Goal: Information Seeking & Learning: Check status

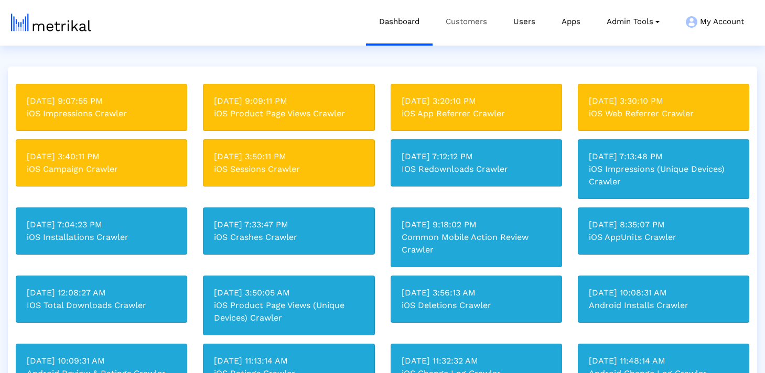
click at [456, 24] on link "Customers" at bounding box center [467, 22] width 68 height 44
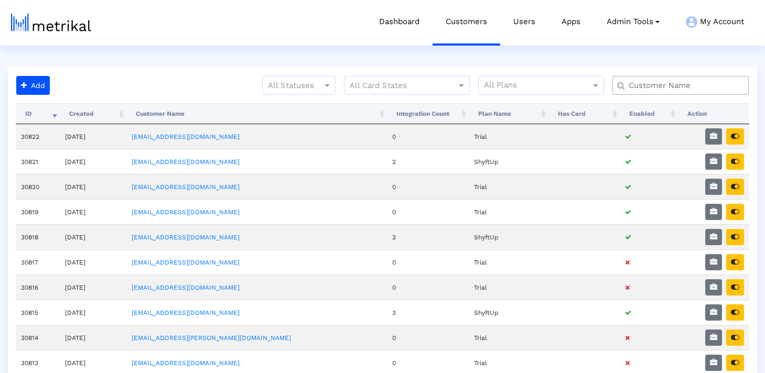
click at [644, 80] on input "text" at bounding box center [683, 85] width 123 height 11
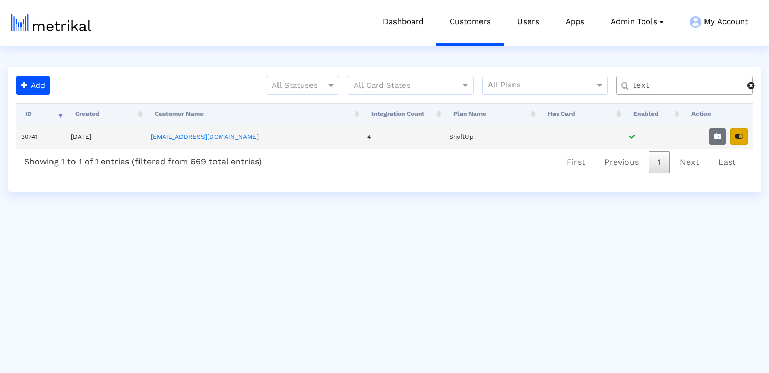
type input "text"
click at [736, 137] on icon "button" at bounding box center [739, 136] width 8 height 7
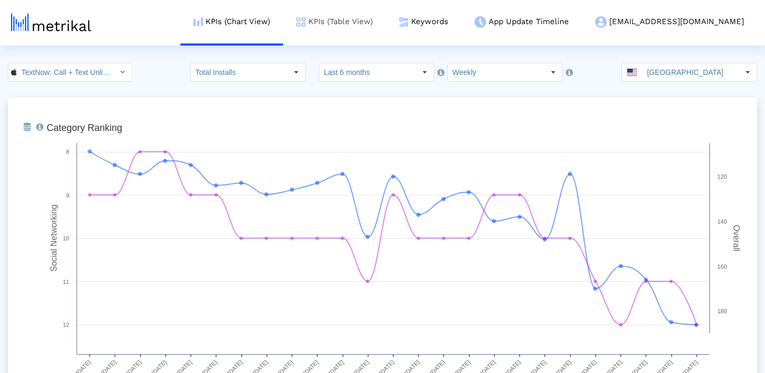
click at [386, 22] on link "KPIs (Table View)" at bounding box center [334, 22] width 103 height 44
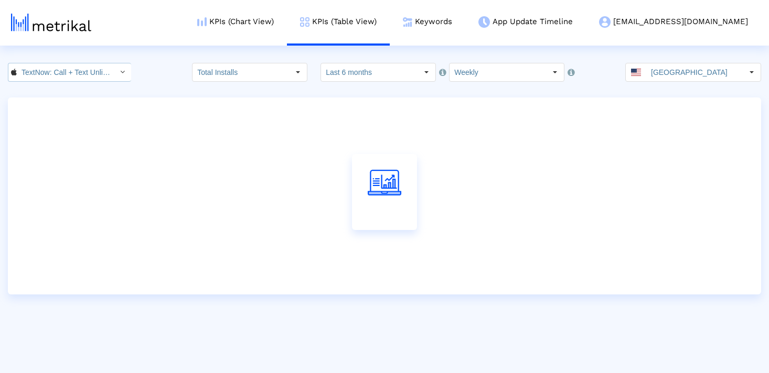
click at [66, 71] on input "TextNow: Call + Text Unlimited < 314716233 >" at bounding box center [64, 72] width 94 height 18
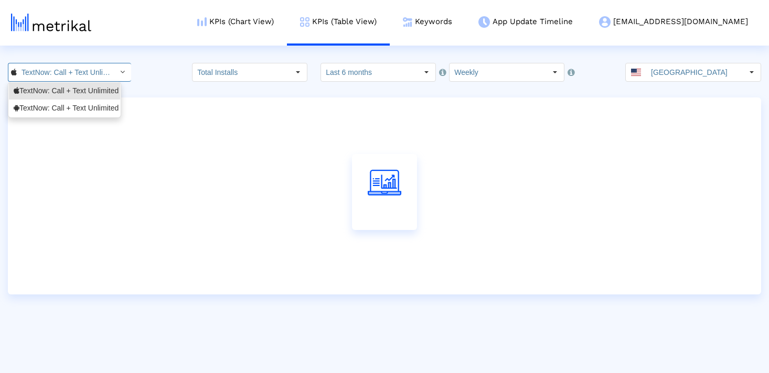
scroll to position [0, 73]
click at [66, 108] on div "TextNow: Call + Text Unlimited <com.enflick.android.TextNow>" at bounding box center [65, 108] width 102 height 10
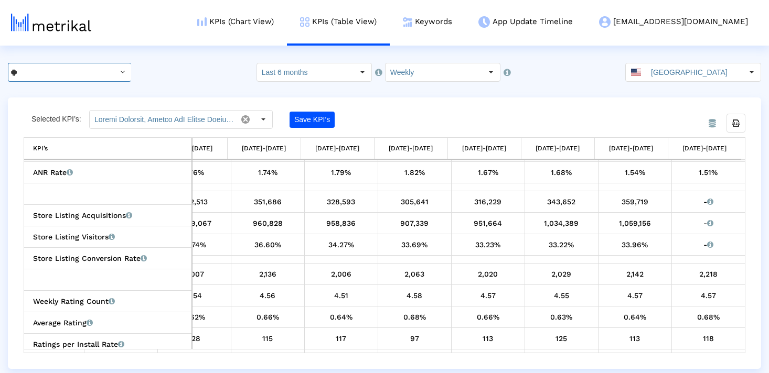
scroll to position [294, 0]
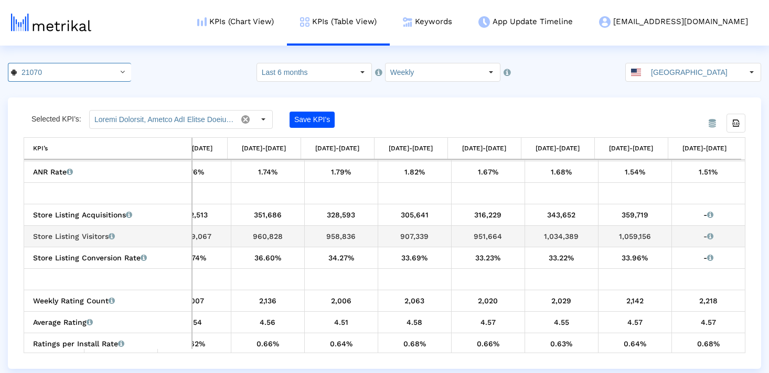
click at [627, 235] on div "1,059,156" at bounding box center [635, 237] width 66 height 14
copy div "1,059,156"
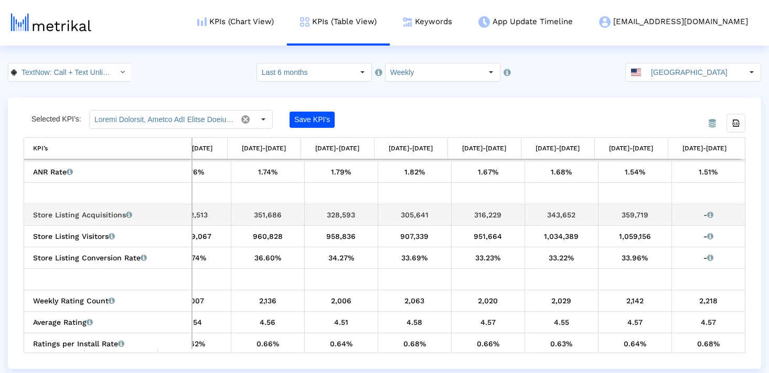
click at [630, 212] on div "359,719" at bounding box center [635, 215] width 66 height 14
copy div "359,719"
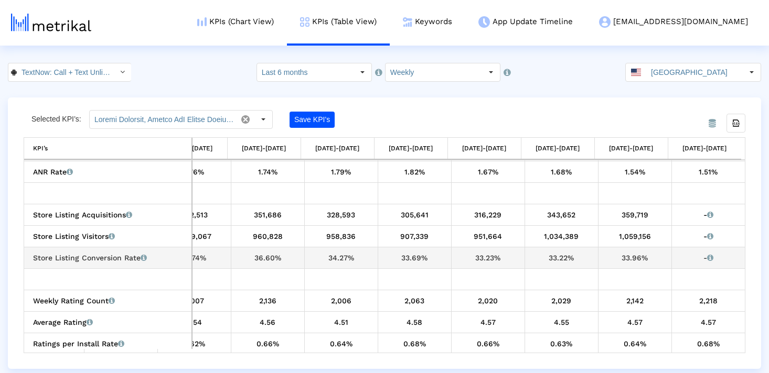
click at [628, 252] on div "33.96%" at bounding box center [635, 258] width 66 height 14
click at [625, 265] on td "33.96%" at bounding box center [634, 258] width 73 height 22
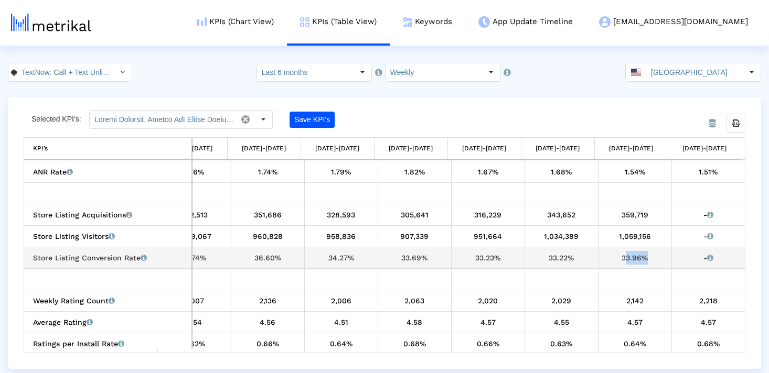
click at [625, 265] on td "33.96%" at bounding box center [634, 258] width 73 height 22
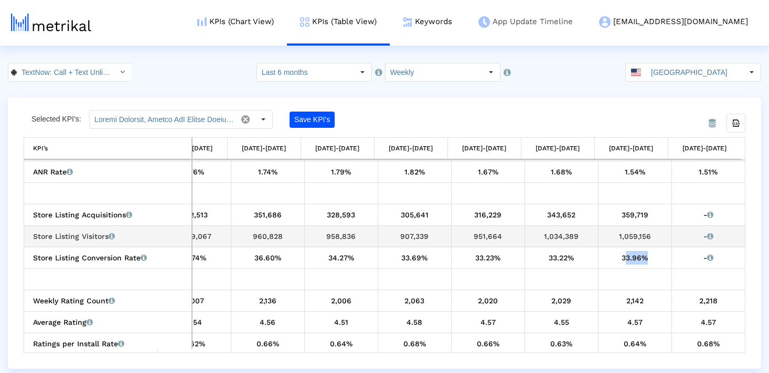
copy div "33.96%"
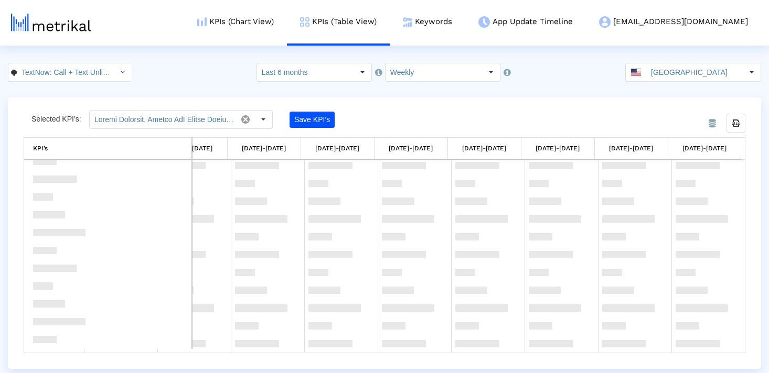
scroll to position [0, 0]
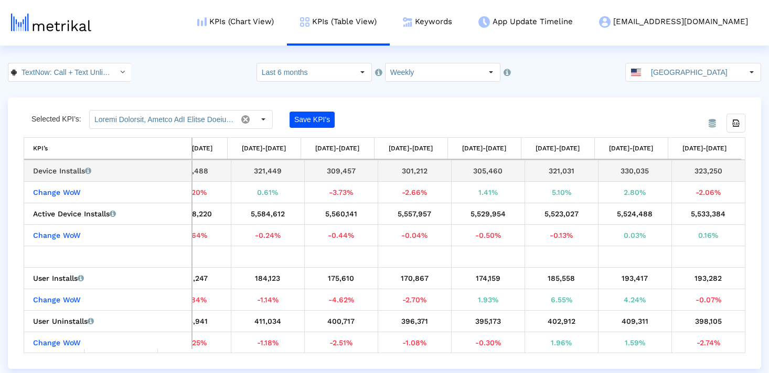
click at [691, 169] on div "323,250" at bounding box center [709, 171] width 66 height 14
copy tbody "323,250 Change WoW"
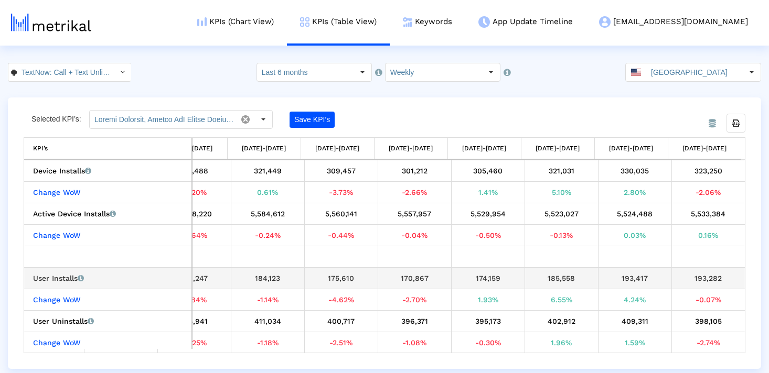
click at [706, 281] on div "193,282" at bounding box center [709, 279] width 66 height 14
copy tbody "193,282 Change WoW"
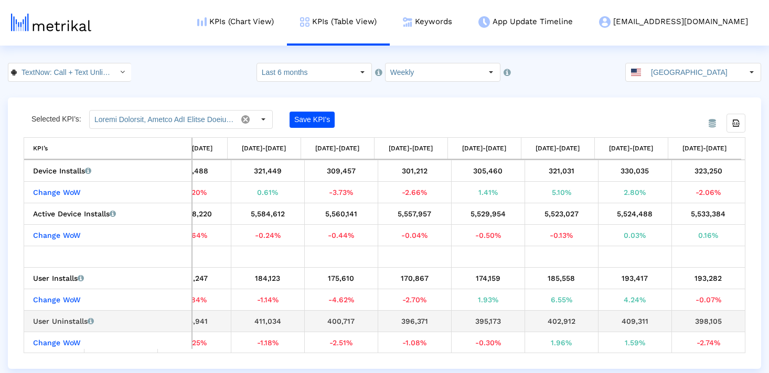
click at [695, 316] on div "398,105" at bounding box center [709, 322] width 66 height 14
copy tbody "398,105 Change WoW"
click at [618, 318] on div "409,311" at bounding box center [635, 322] width 66 height 14
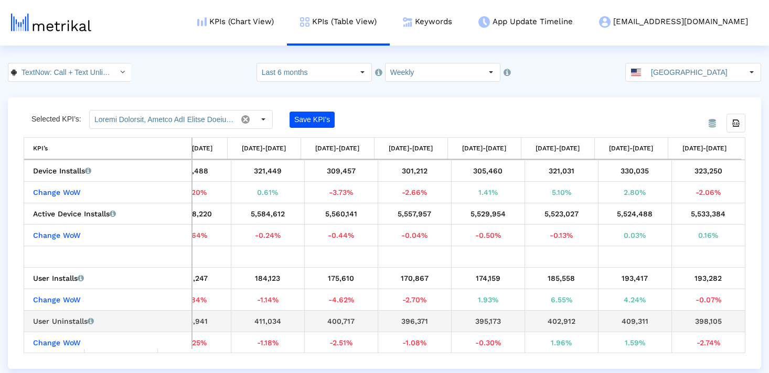
click at [618, 318] on div "409,311" at bounding box center [635, 322] width 66 height 14
copy div "409,311"
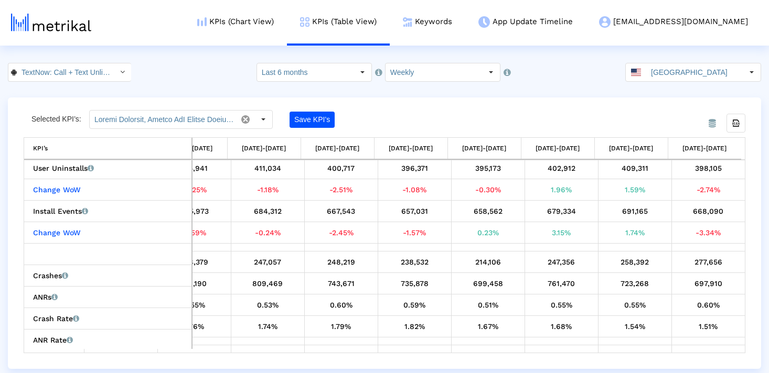
scroll to position [144, 0]
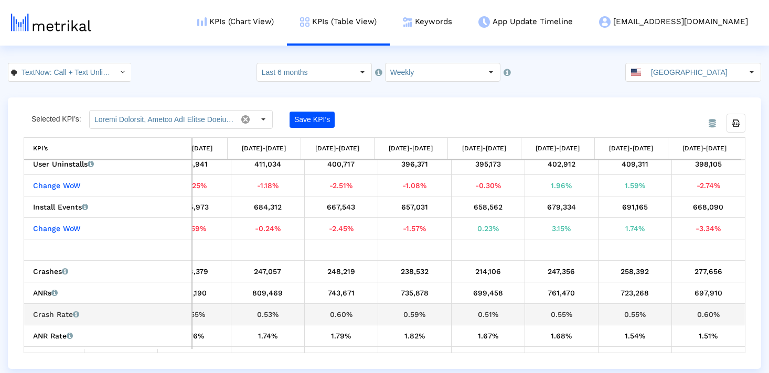
click at [705, 312] on div "0.60%" at bounding box center [709, 315] width 66 height 14
copy tbody "0.60% ANR Rate ANRs per Device Install as a percentage"
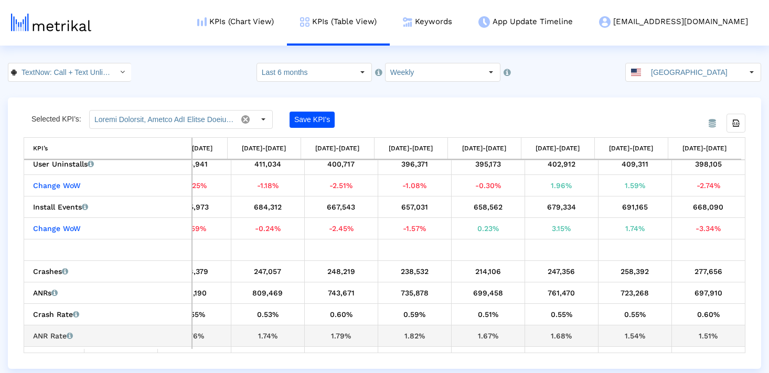
click at [707, 333] on div "1.51%" at bounding box center [709, 336] width 66 height 14
copy tbody "1.51%"
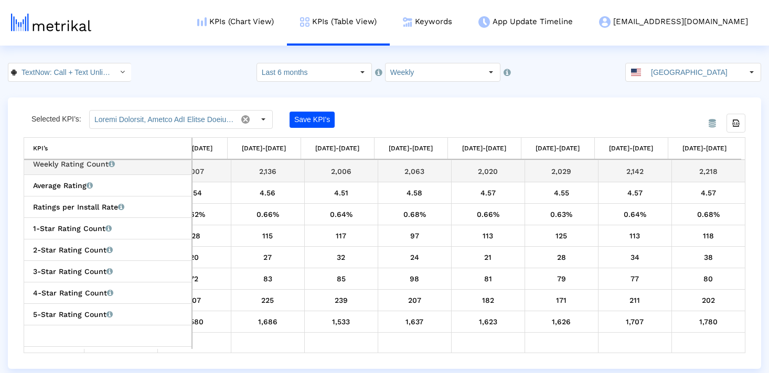
scroll to position [397, 0]
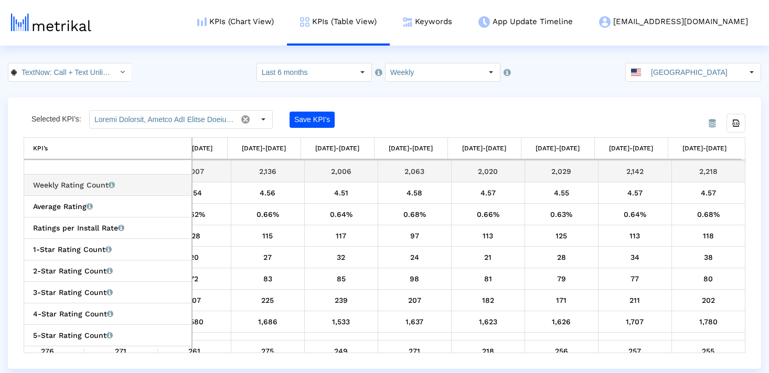
click at [709, 165] on div "2,218" at bounding box center [709, 172] width 66 height 14
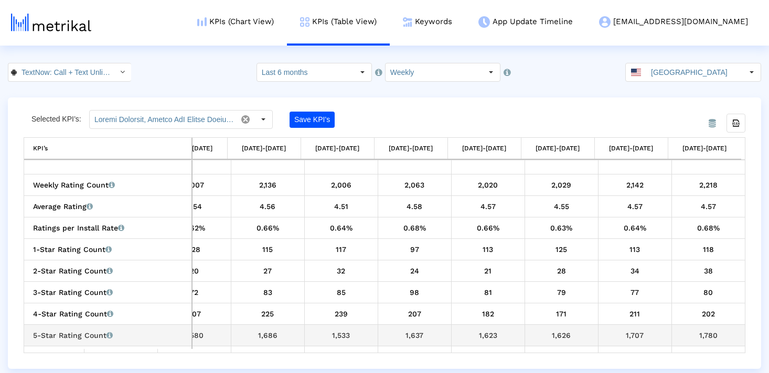
click at [704, 331] on div "1,780" at bounding box center [709, 336] width 66 height 14
copy div "1,780"
